Goal: Task Accomplishment & Management: Manage account settings

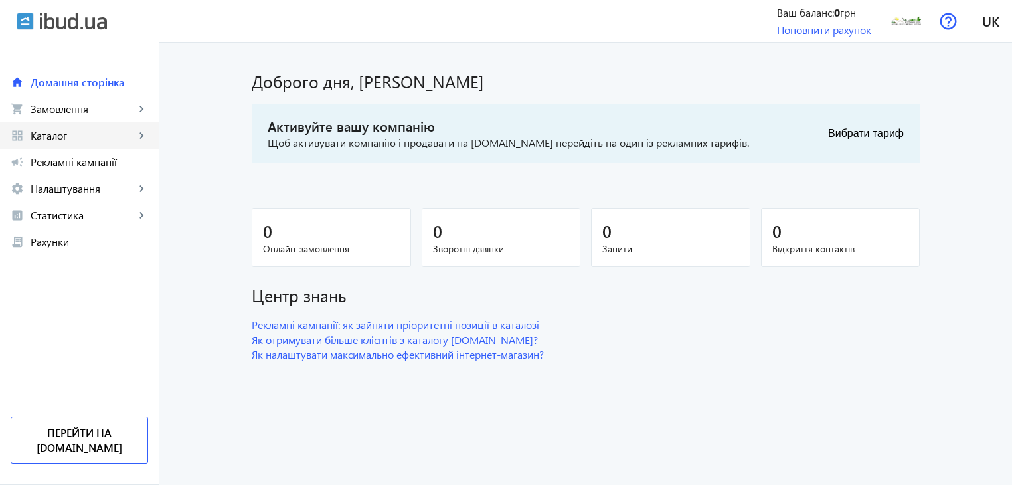
click at [134, 139] on span "Каталог" at bounding box center [83, 135] width 104 height 13
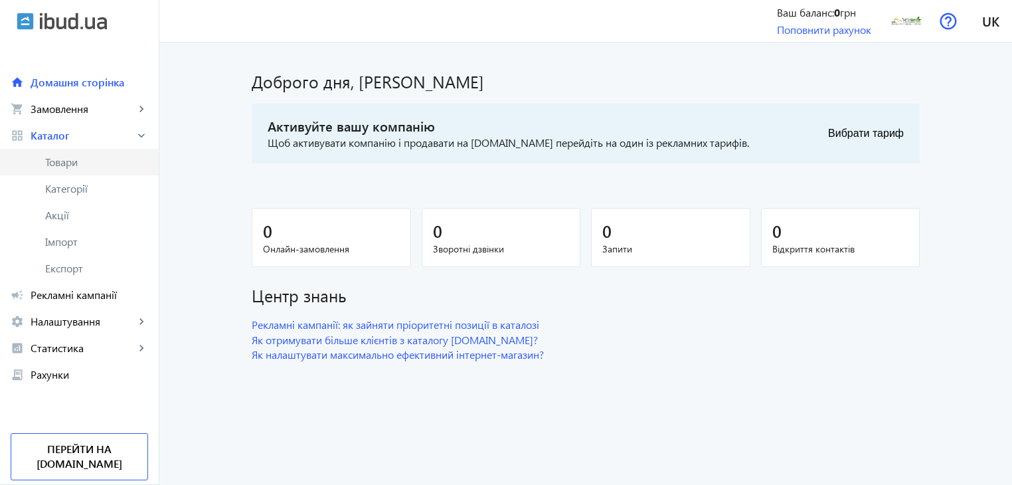
click at [78, 161] on span "Товари" at bounding box center [96, 161] width 103 height 13
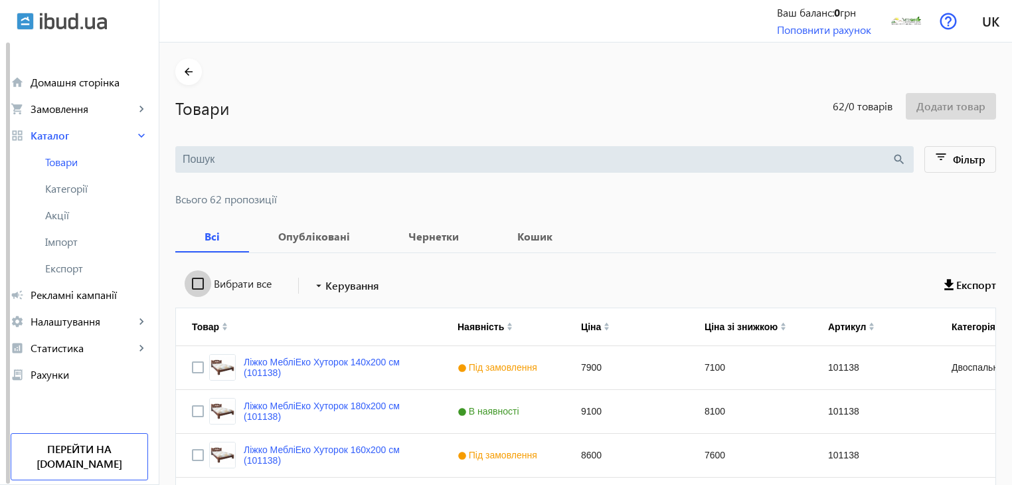
click at [185, 282] on input "Вибрати все" at bounding box center [198, 283] width 27 height 27
checkbox input "true"
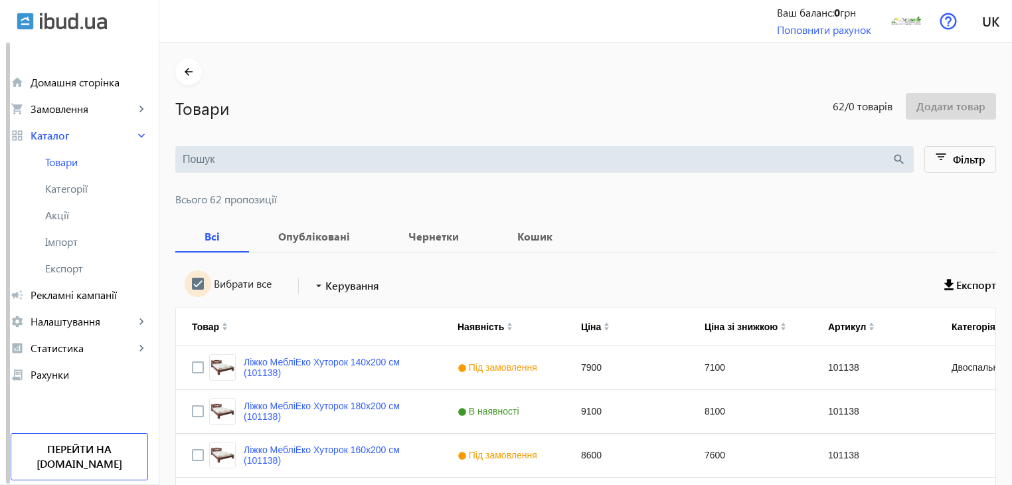
checkbox input "true"
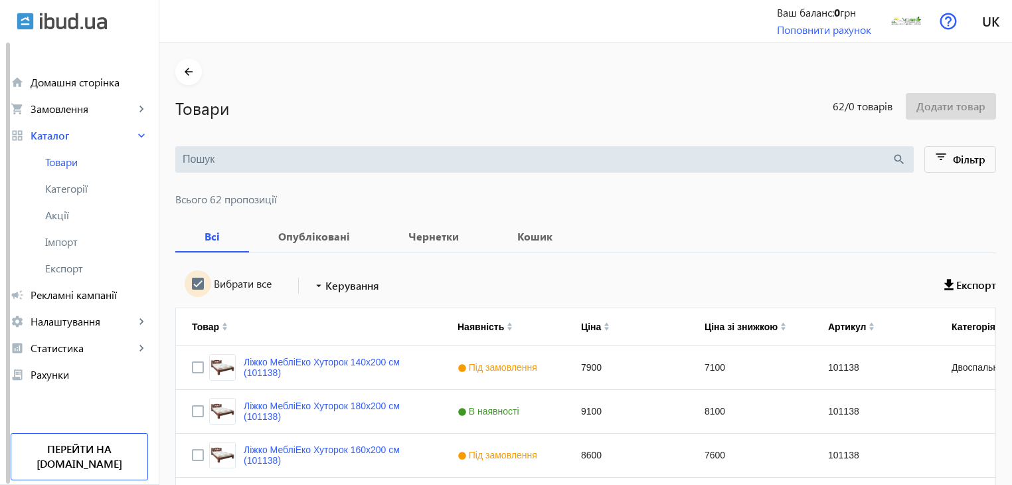
checkbox input "true"
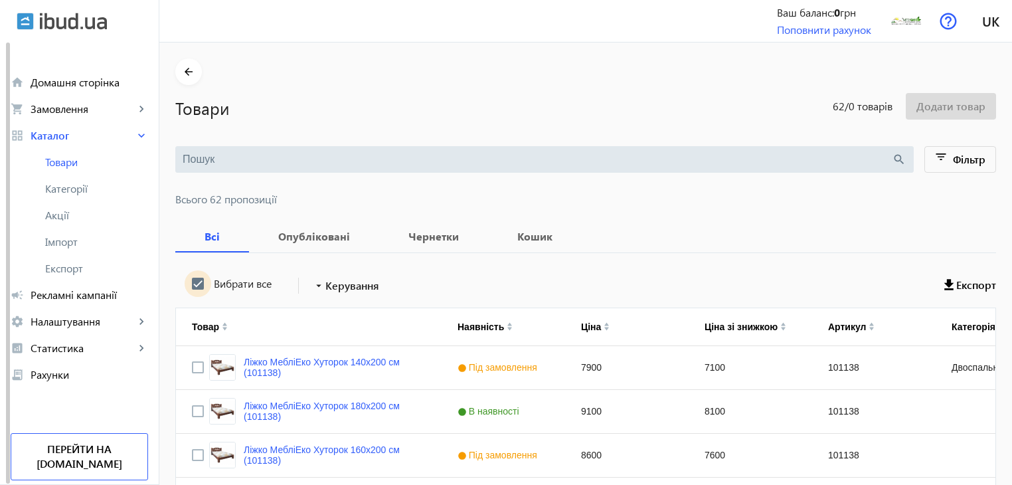
checkbox input "true"
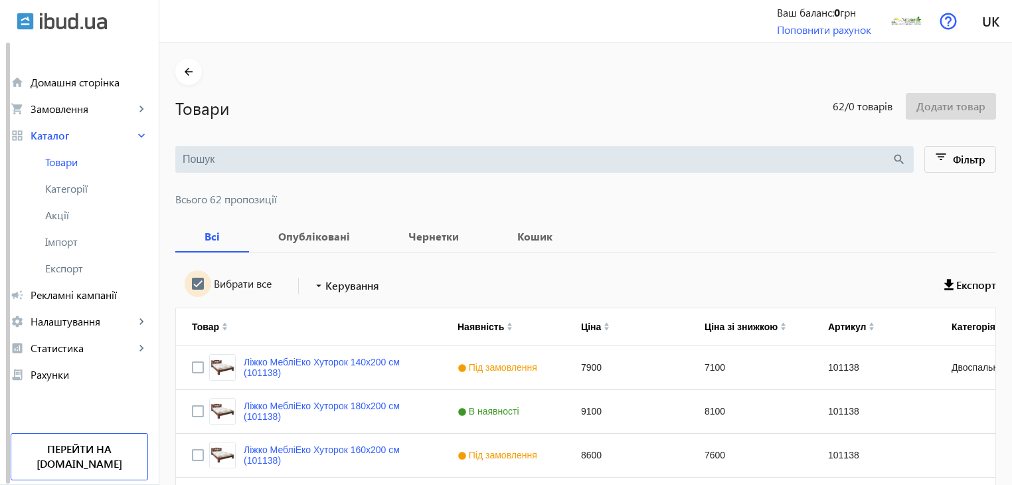
checkbox input "true"
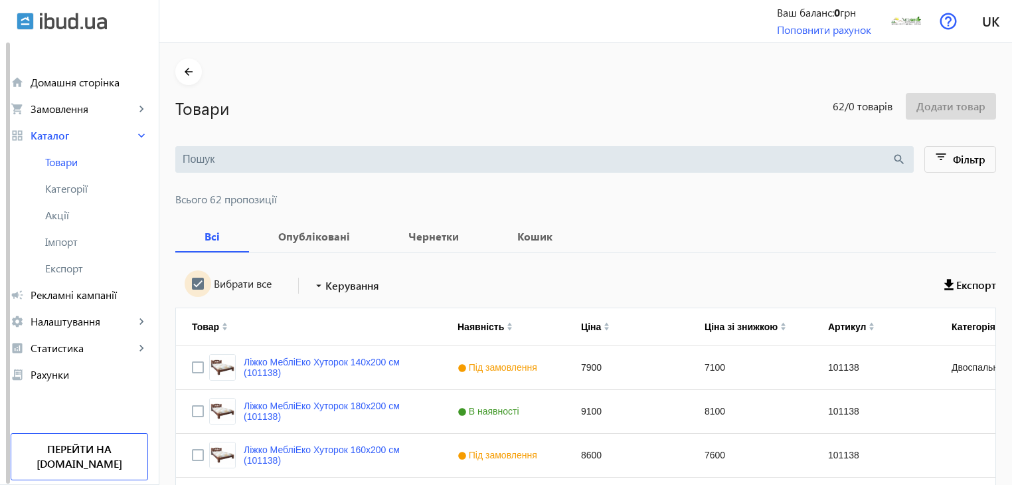
checkbox input "true"
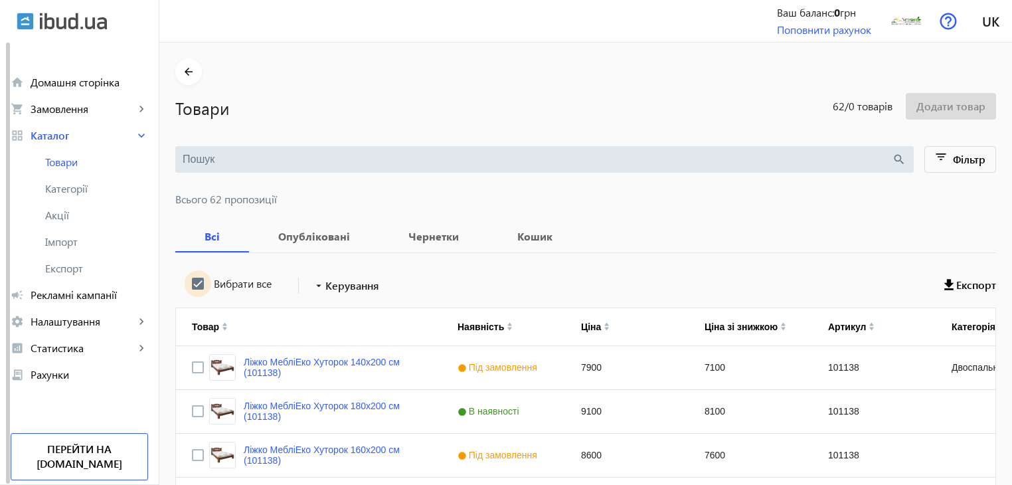
checkbox input "true"
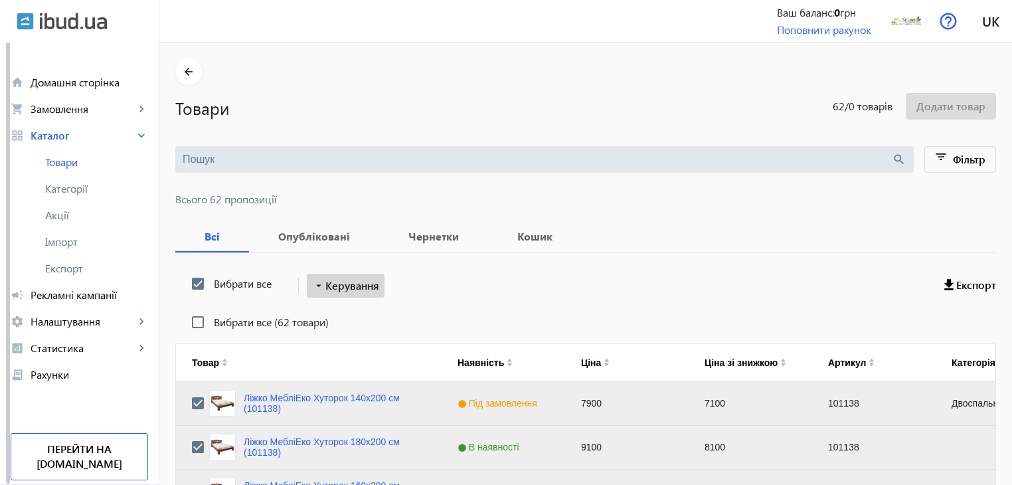
click at [328, 280] on span "Керування" at bounding box center [352, 286] width 54 height 16
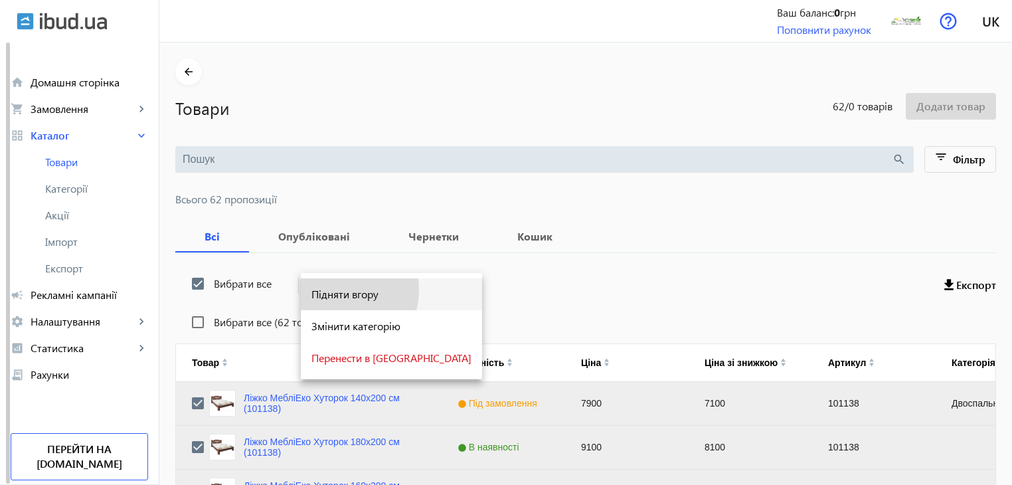
click at [331, 289] on span "Підняти вгору" at bounding box center [391, 294] width 160 height 11
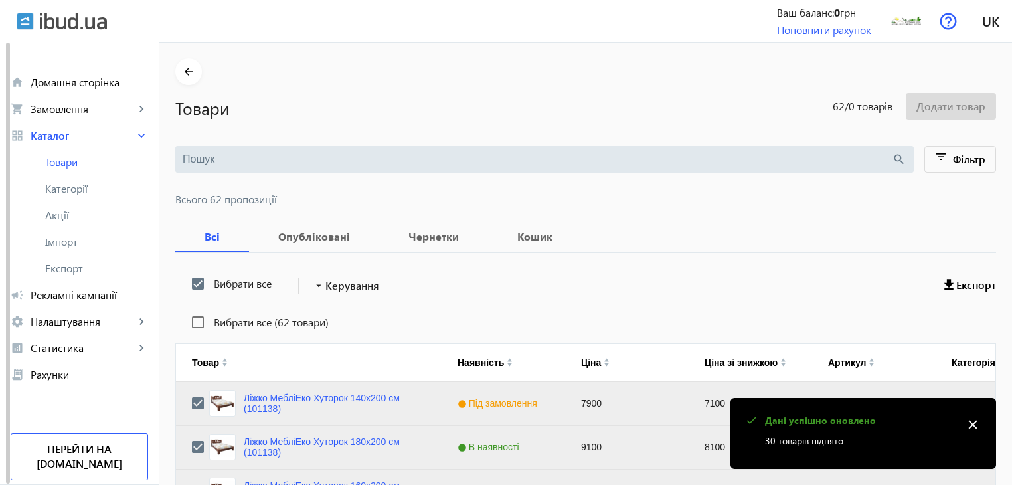
click at [428, 290] on div "Вибрати все arrow_drop_down Керування Експорт" at bounding box center [585, 285] width 821 height 33
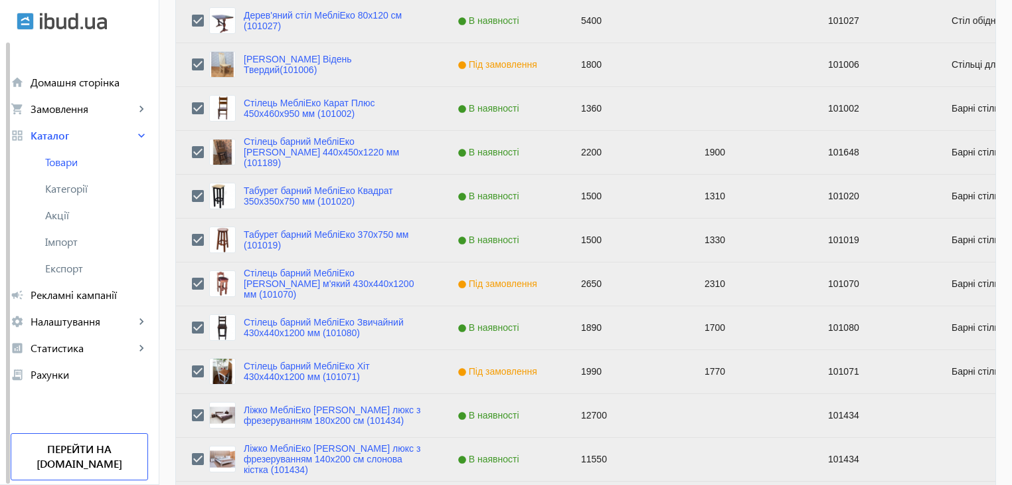
scroll to position [1338, 0]
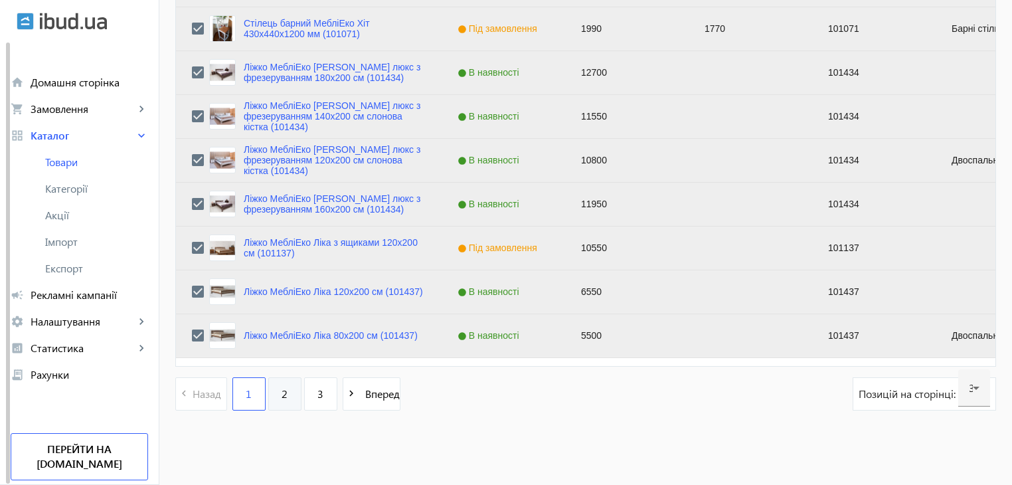
click at [271, 396] on link "2" at bounding box center [284, 393] width 33 height 33
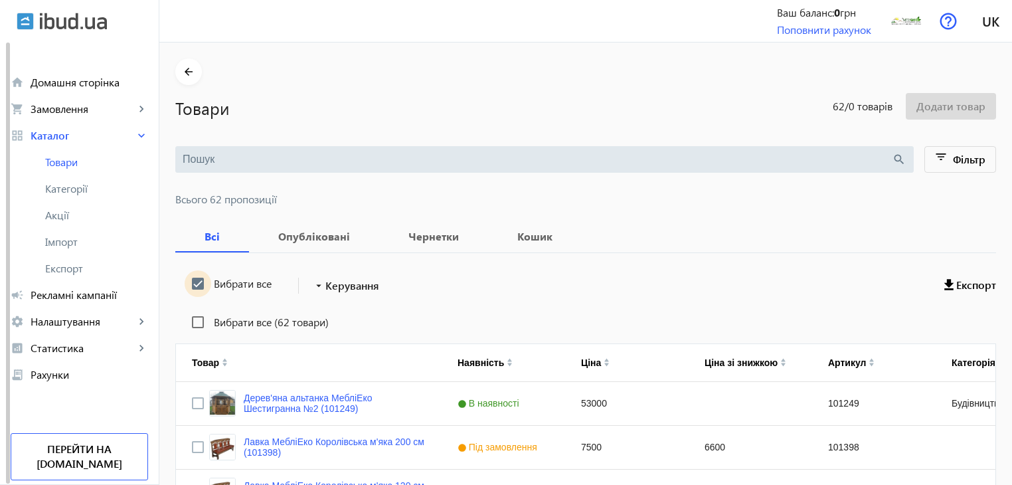
click at [189, 285] on input "Вибрати все" at bounding box center [198, 283] width 27 height 27
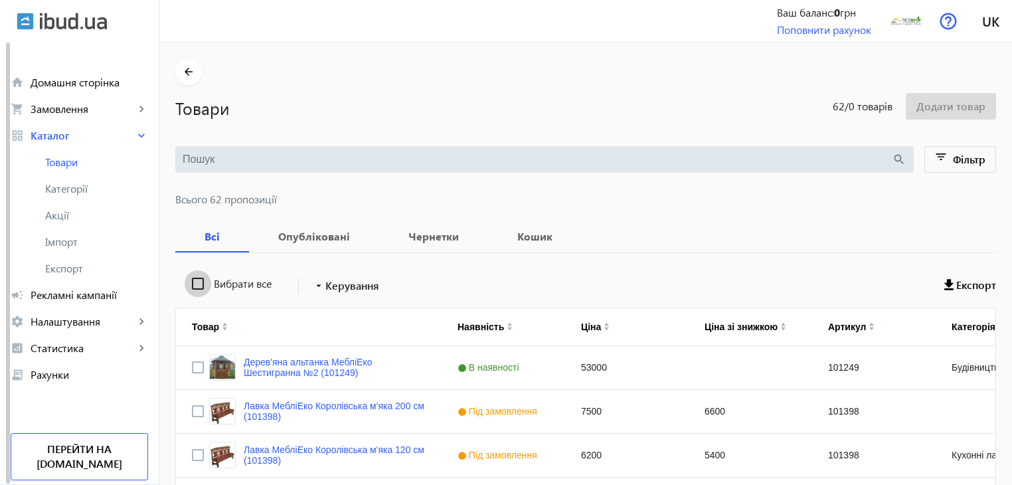
click at [189, 285] on input "Вибрати все" at bounding box center [198, 283] width 27 height 27
checkbox input "true"
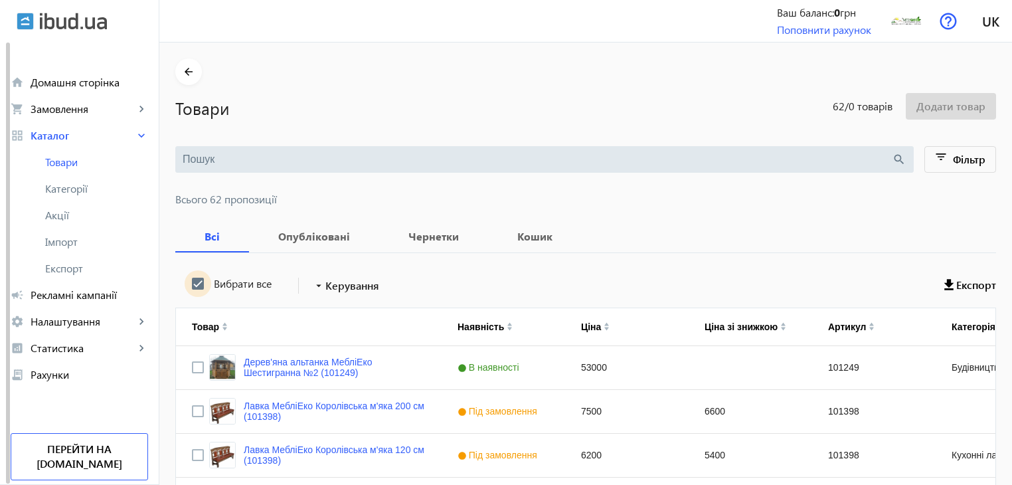
checkbox input "true"
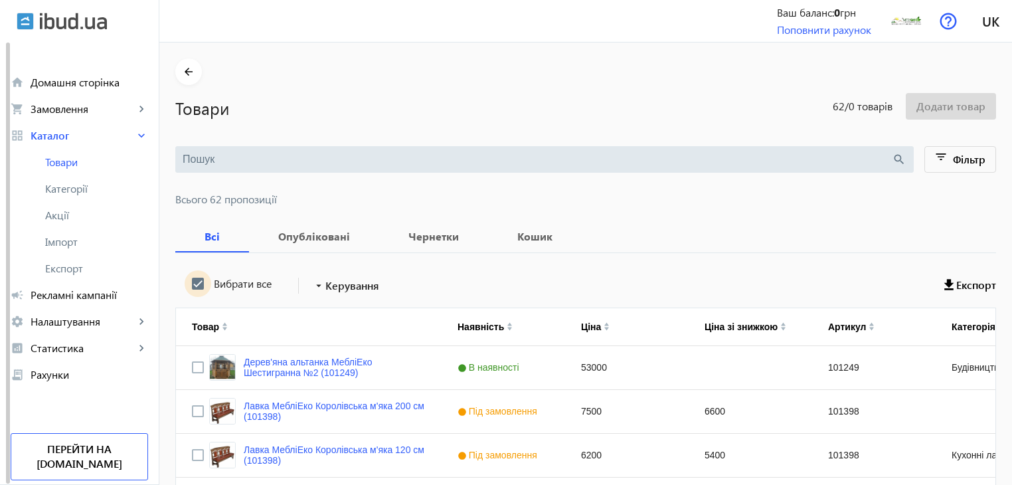
checkbox input "true"
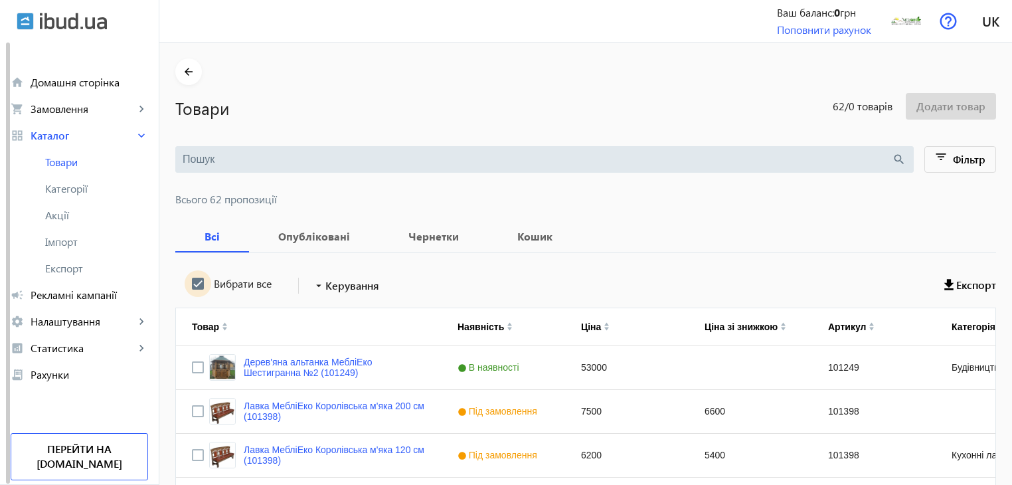
checkbox input "true"
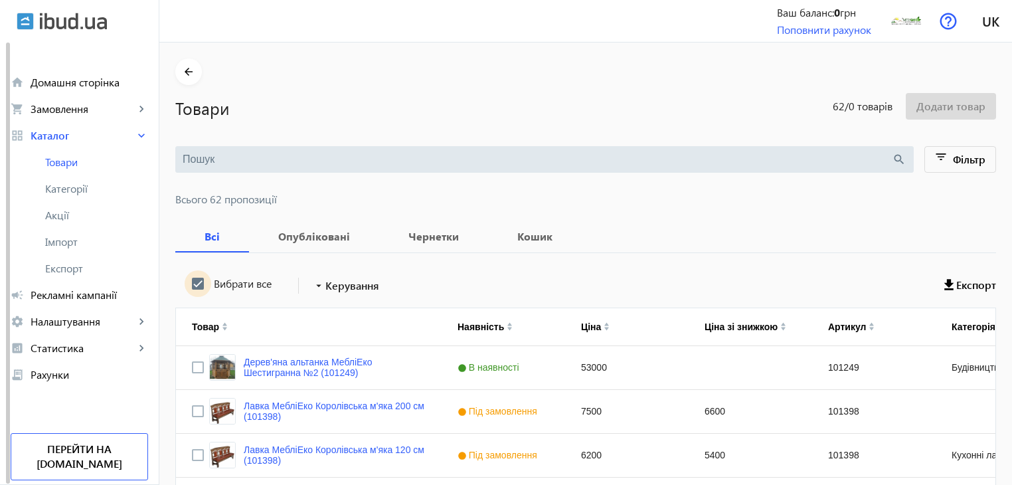
checkbox input "true"
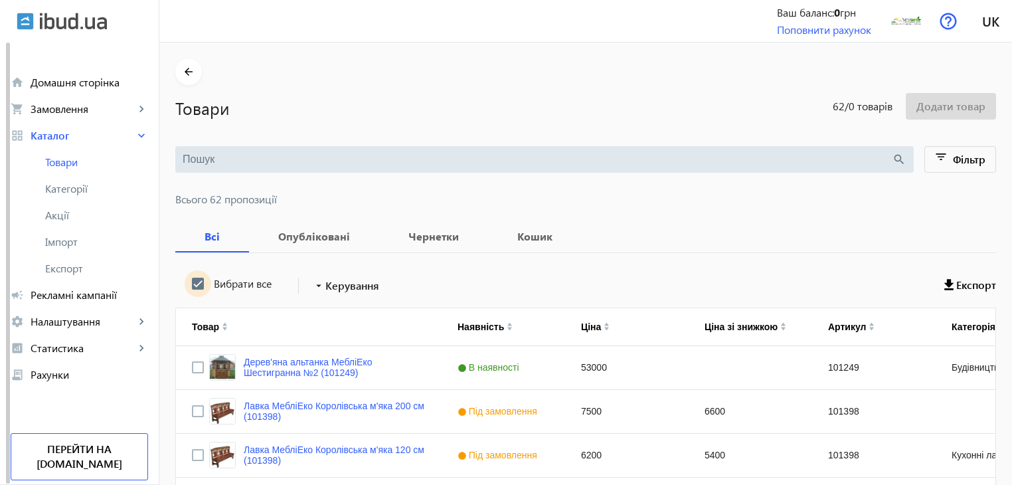
checkbox input "true"
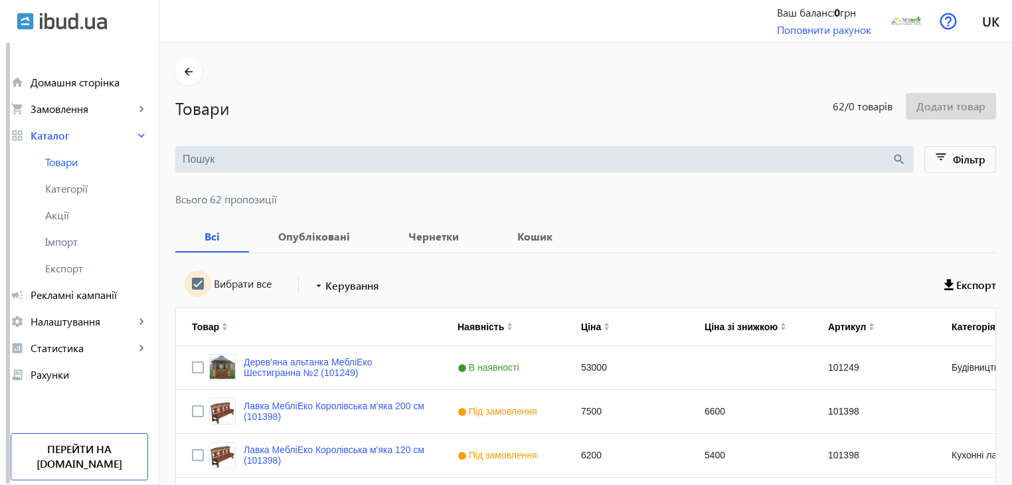
checkbox input "true"
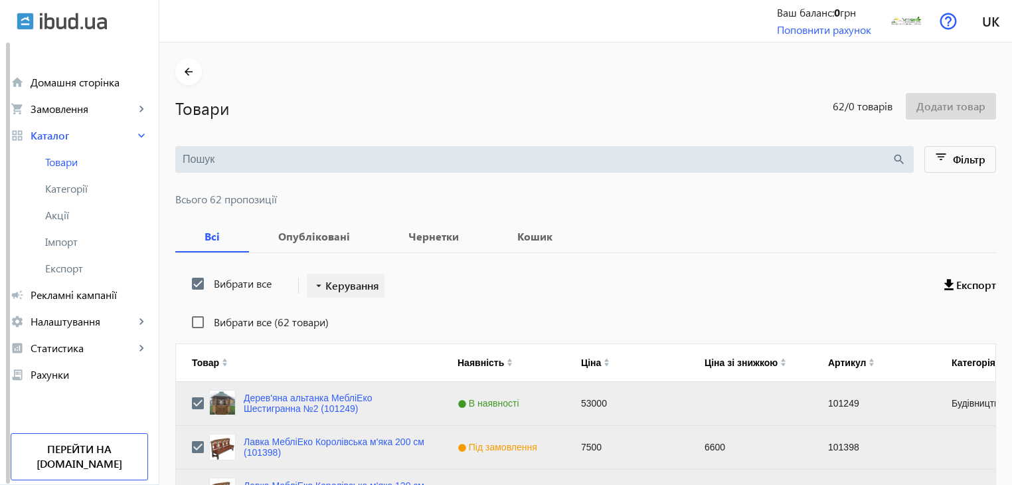
click at [343, 278] on span "Керування" at bounding box center [352, 286] width 54 height 16
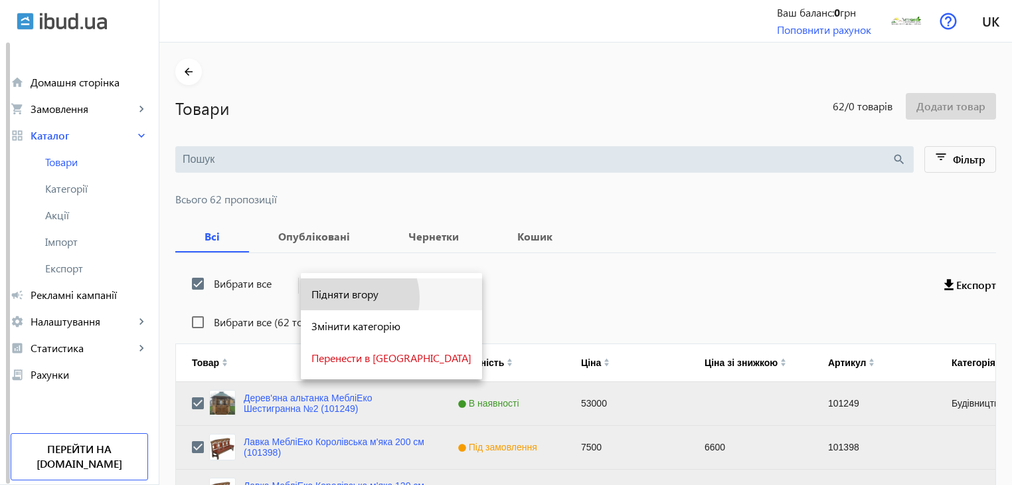
click at [351, 298] on span "Підняти вгору" at bounding box center [391, 294] width 160 height 11
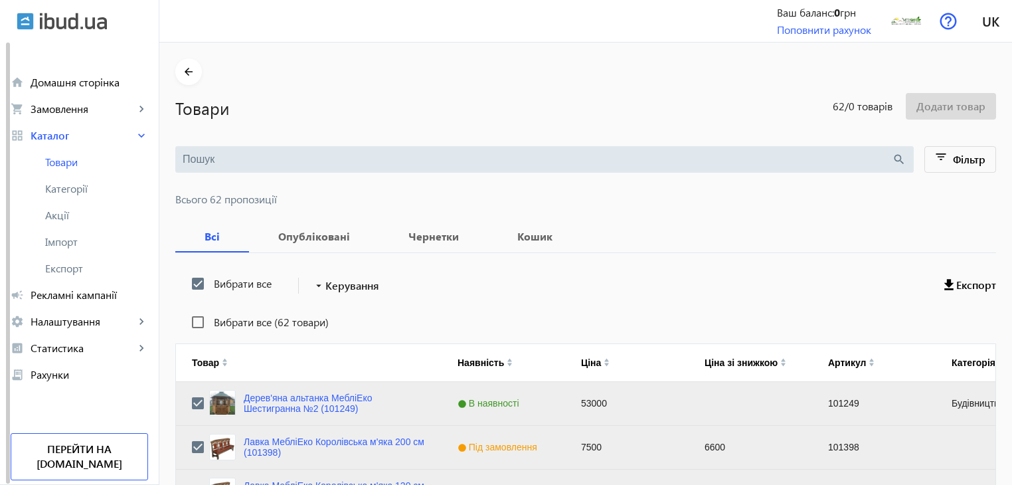
scroll to position [1338, 0]
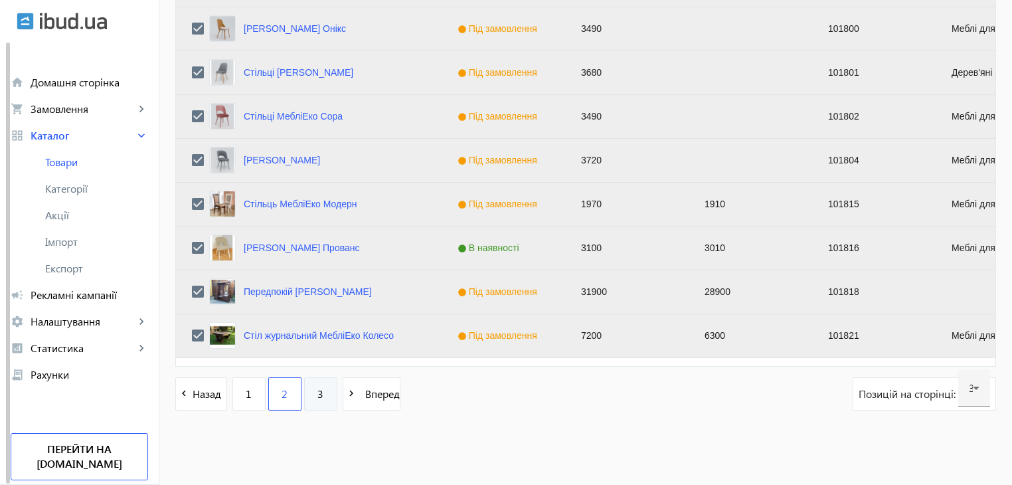
click at [320, 392] on link "3" at bounding box center [320, 393] width 33 height 33
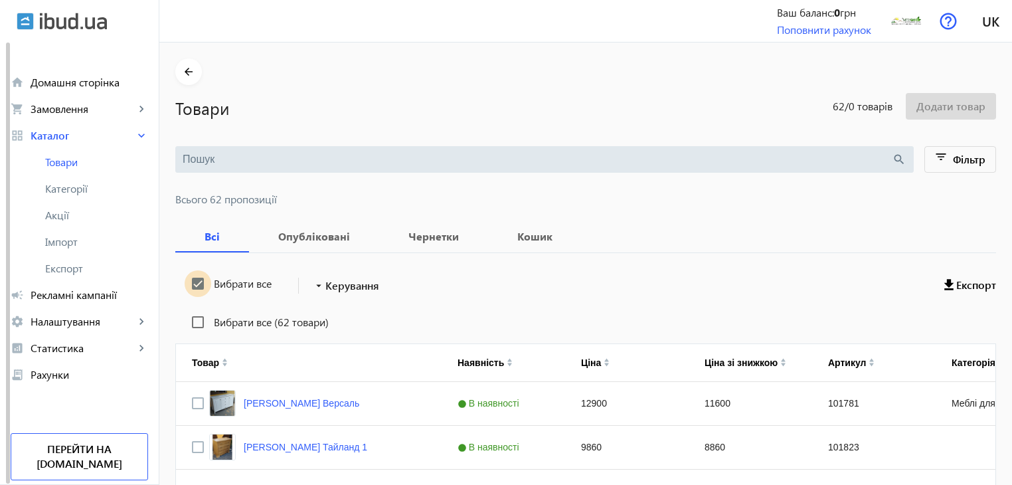
click at [185, 280] on input "Вибрати все" at bounding box center [198, 283] width 27 height 27
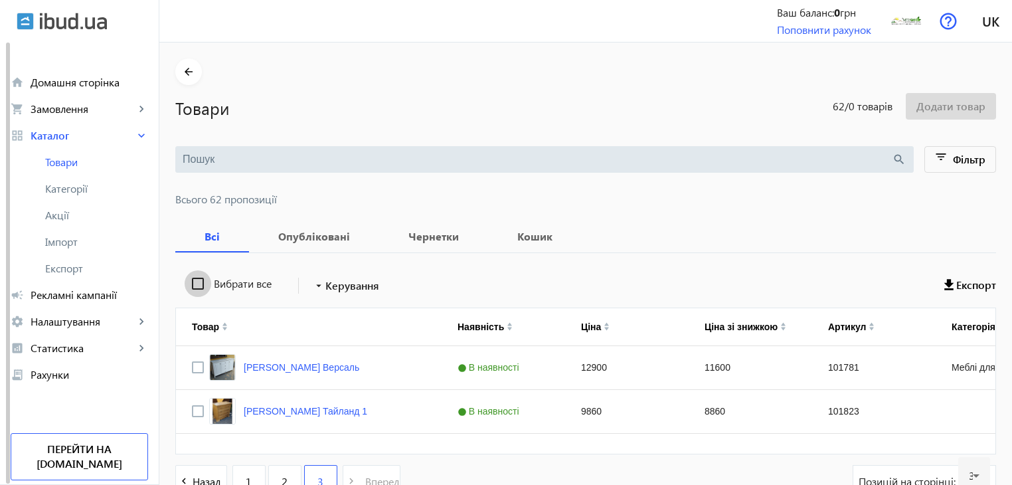
click at [185, 280] on input "Вибрати все" at bounding box center [198, 283] width 27 height 27
checkbox input "true"
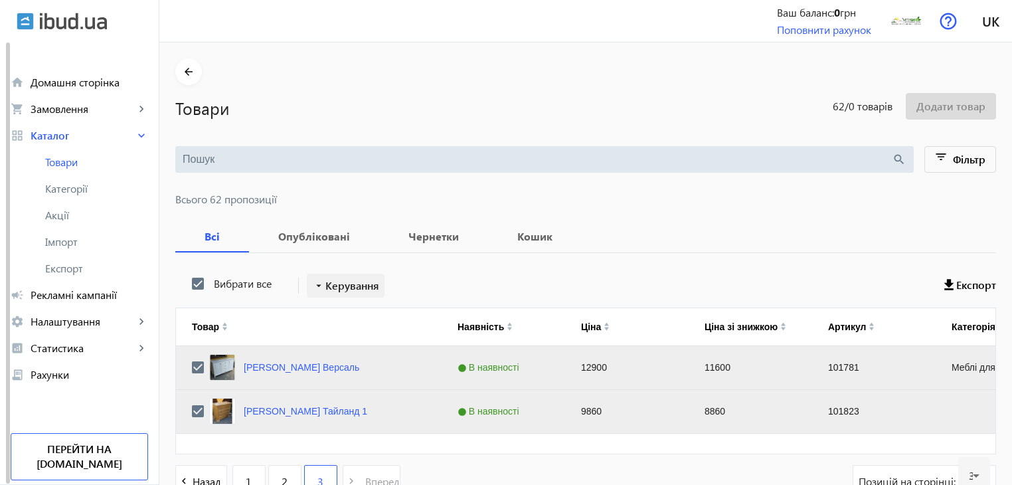
click at [345, 285] on span "Керування" at bounding box center [352, 286] width 54 height 16
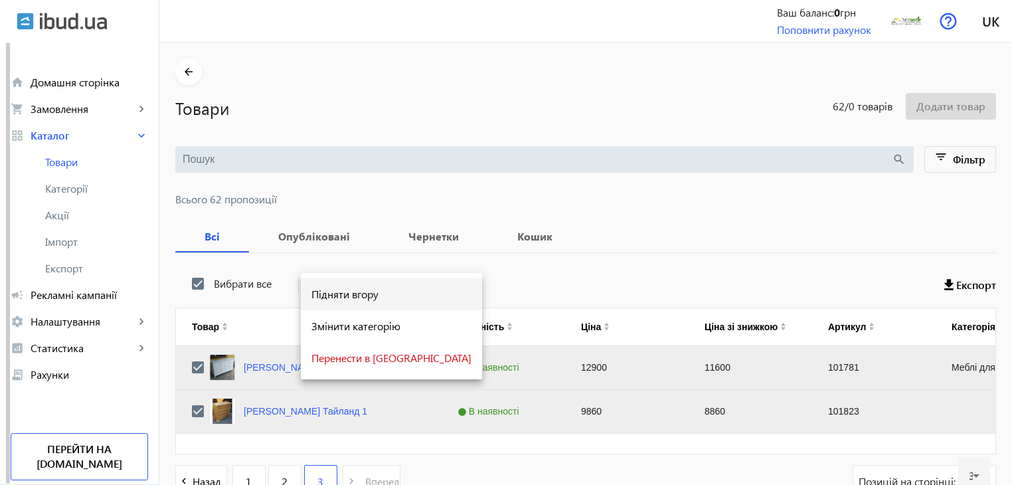
click at [343, 292] on span "Підняти вгору" at bounding box center [391, 294] width 160 height 11
